Goal: Use online tool/utility: Utilize a website feature to perform a specific function

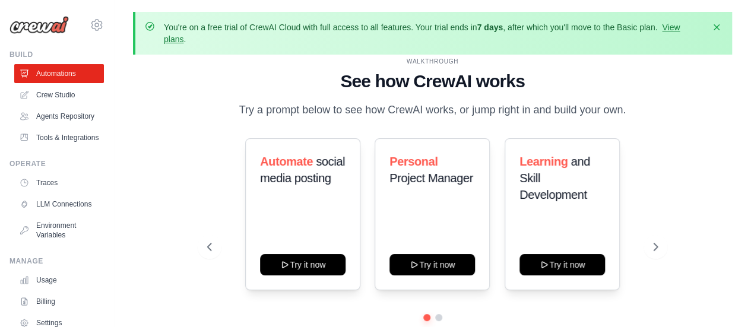
scroll to position [52, 0]
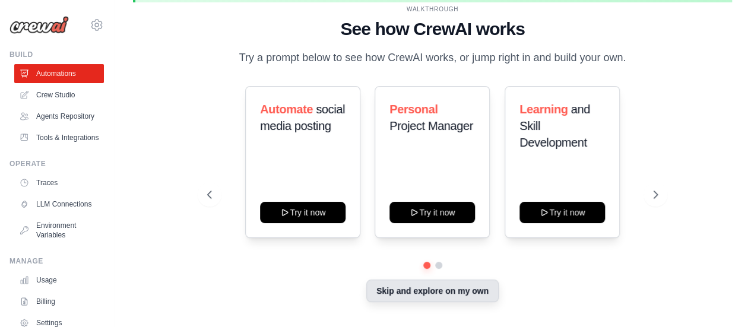
click at [433, 290] on button "Skip and explore on my own" at bounding box center [432, 291] width 132 height 23
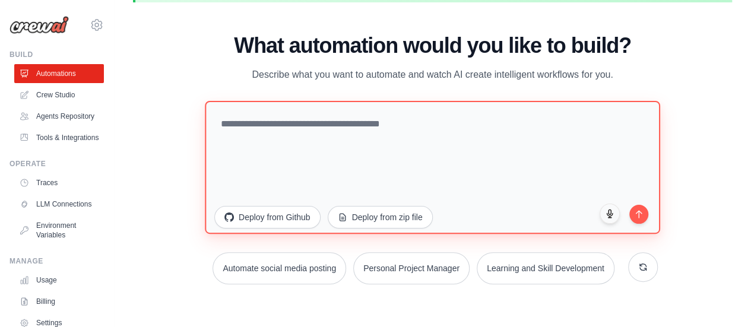
click at [390, 129] on textarea at bounding box center [432, 166] width 455 height 133
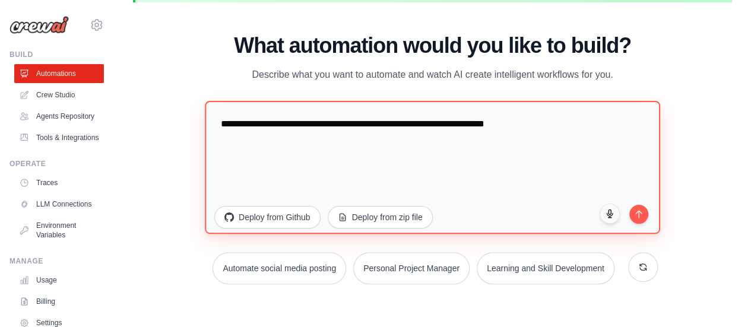
click at [464, 125] on textarea "**********" at bounding box center [432, 166] width 455 height 133
click at [618, 125] on textarea "**********" at bounding box center [432, 166] width 455 height 133
type textarea "**********"
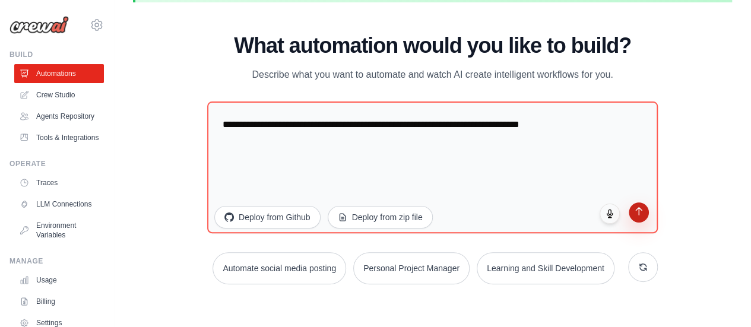
click at [642, 213] on icon "submit" at bounding box center [639, 211] width 10 height 10
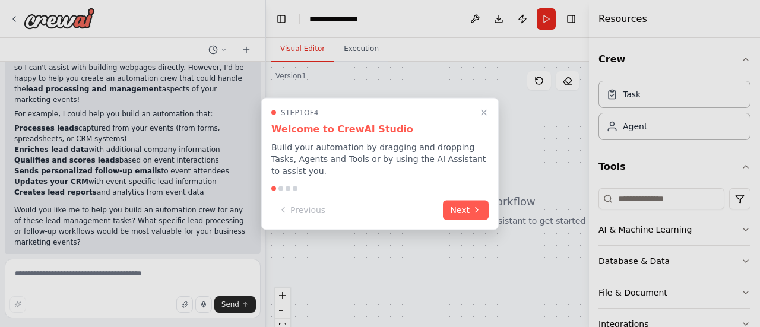
scroll to position [96, 0]
click at [475, 205] on icon at bounding box center [476, 208] width 9 height 9
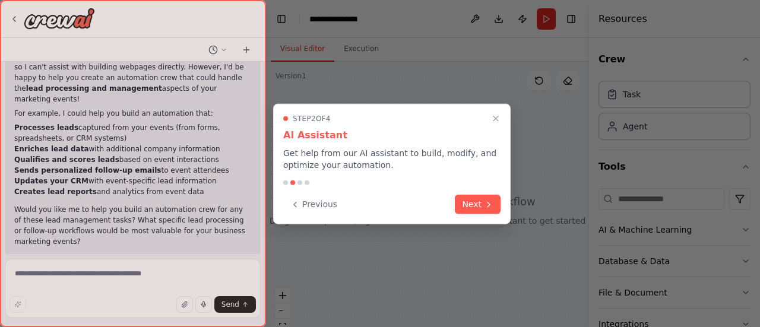
click at [475, 205] on button "Next" at bounding box center [478, 205] width 46 height 20
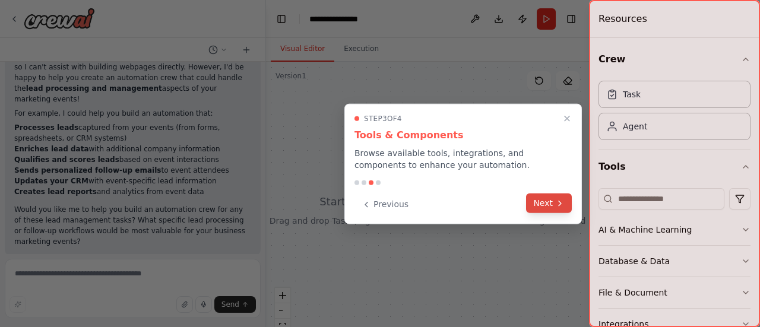
click at [541, 200] on button "Next" at bounding box center [549, 203] width 46 height 20
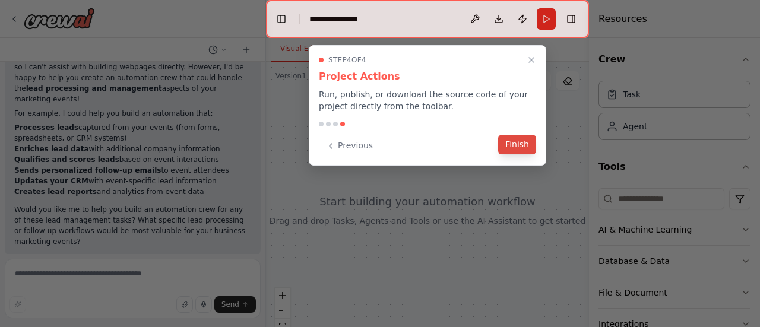
click at [520, 136] on button "Finish" at bounding box center [517, 145] width 38 height 20
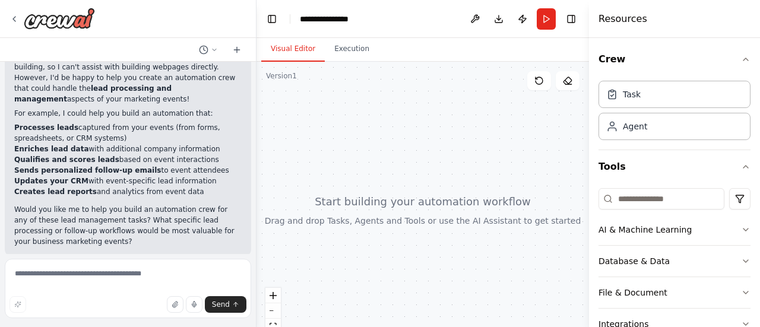
drag, startPoint x: 263, startPoint y: 167, endPoint x: 256, endPoint y: 80, distance: 88.1
click at [256, 80] on div "I want to buit a webpage of lead capturing coming out of business marketing eve…" at bounding box center [380, 163] width 760 height 327
click at [103, 278] on textarea at bounding box center [128, 288] width 246 height 59
click at [627, 131] on div "Agent" at bounding box center [674, 125] width 152 height 27
click at [653, 129] on div "Agent" at bounding box center [674, 125] width 152 height 27
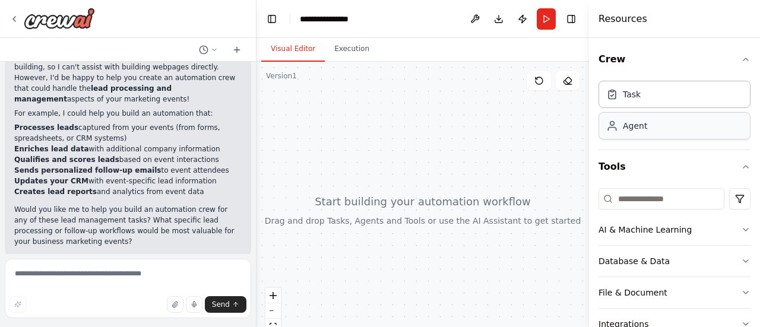
click at [653, 129] on div "Agent" at bounding box center [674, 125] width 152 height 27
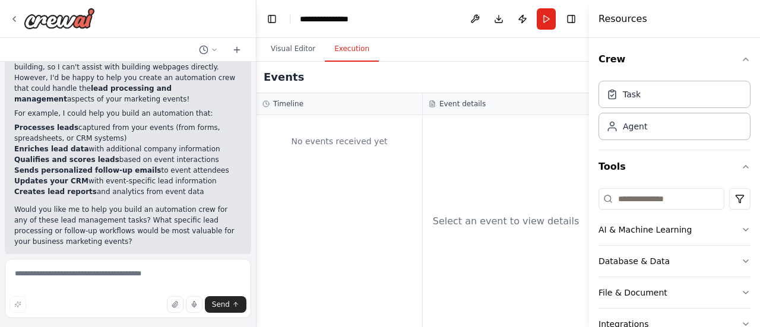
click at [338, 46] on button "Execution" at bounding box center [352, 49] width 54 height 25
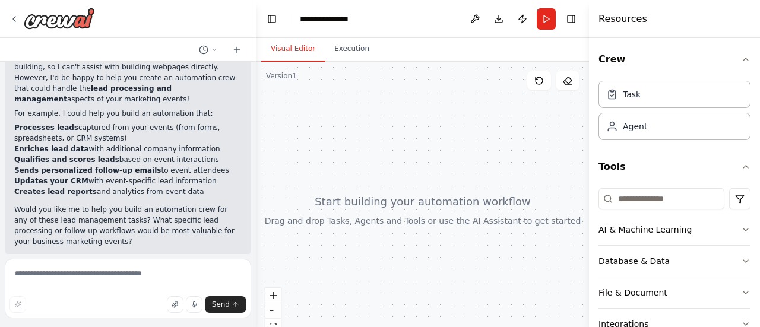
click at [289, 52] on button "Visual Editor" at bounding box center [292, 49] width 63 height 25
click at [643, 88] on div "Task" at bounding box center [674, 93] width 152 height 27
click at [630, 97] on div "Task" at bounding box center [632, 94] width 18 height 12
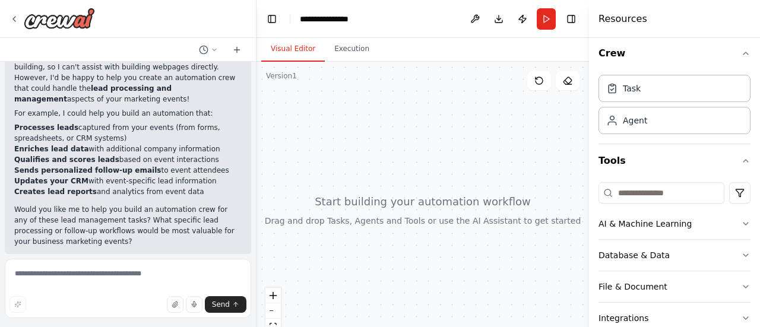
scroll to position [0, 0]
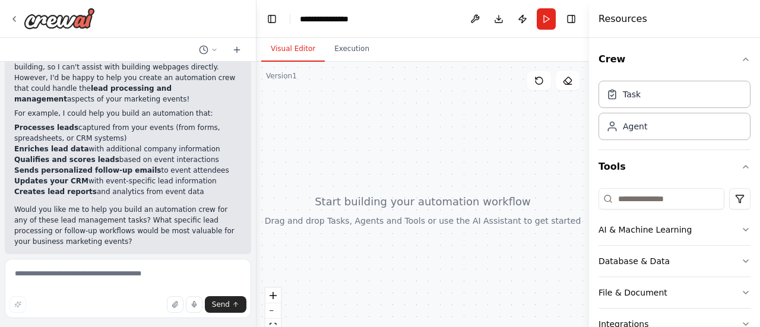
click at [482, 228] on div at bounding box center [422, 210] width 332 height 297
click at [571, 83] on icon at bounding box center [567, 80] width 9 height 9
click at [545, 9] on button "Run" at bounding box center [545, 18] width 19 height 21
